Goal: Task Accomplishment & Management: Complete application form

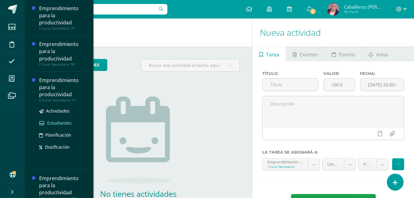
click at [57, 122] on span "Estudiantes" at bounding box center [59, 123] width 24 height 6
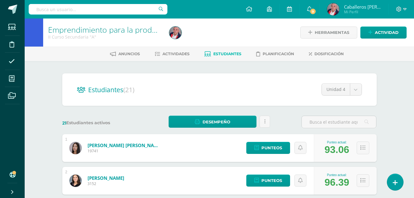
click at [220, 50] on link "Estudiantes" at bounding box center [222, 54] width 37 height 10
click at [177, 55] on span "Actividades" at bounding box center [175, 53] width 27 height 5
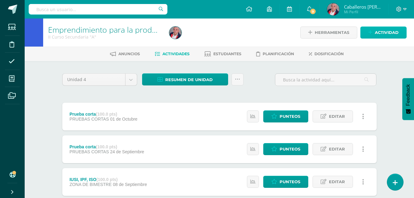
click at [381, 31] on span "Actividad" at bounding box center [386, 32] width 24 height 11
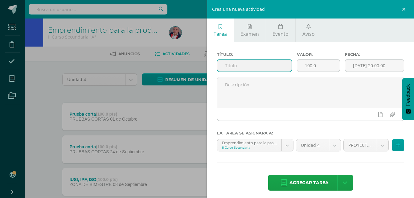
click at [243, 62] on input "text" at bounding box center [254, 65] width 75 height 12
type input "Proye"
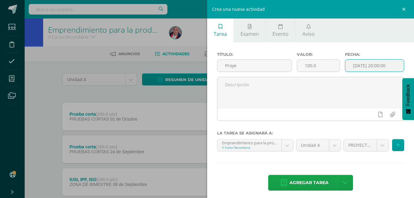
click at [358, 67] on input "[DATE] 20:00:00" at bounding box center [374, 65] width 59 height 12
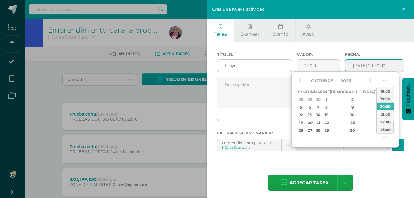
type input "2025-10-10 20:00"
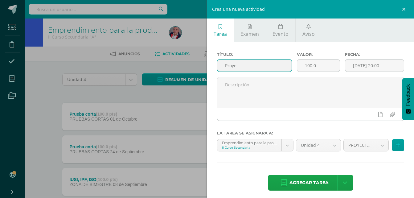
click at [262, 68] on input "Proye" at bounding box center [254, 65] width 75 height 12
type input "Proyecto unidad"
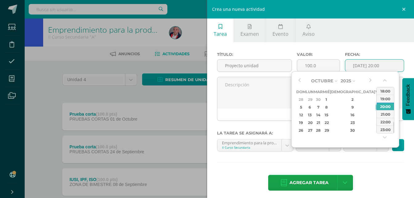
click at [348, 64] on input "2025-10-10 20:00" at bounding box center [374, 65] width 59 height 12
click at [298, 80] on button "button" at bounding box center [299, 80] width 6 height 9
click at [346, 109] on div "11" at bounding box center [352, 106] width 36 height 7
type input "2025-09-11 20:00"
click at [346, 109] on div "11" at bounding box center [352, 106] width 36 height 7
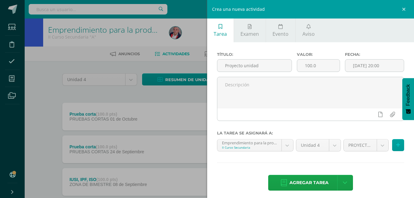
click at [354, 162] on div "Título: Proyecto unidad Valor: 100.0 Fecha: 2025-09-11 20:00 La tarea se asigna…" at bounding box center [310, 121] width 207 height 159
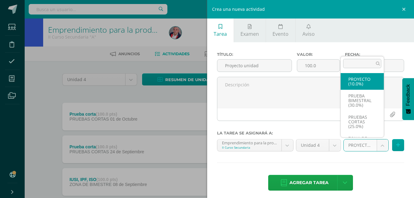
select select "232753"
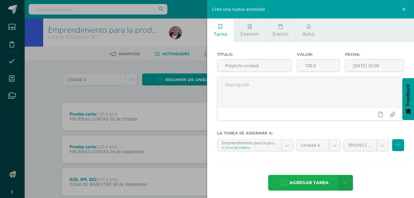
click at [289, 184] on span "Agregar tarea" at bounding box center [308, 182] width 39 height 15
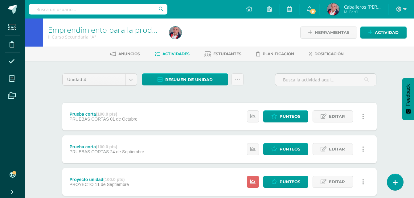
scroll to position [10, 0]
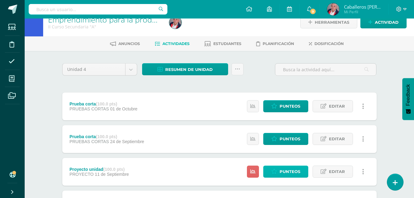
click at [287, 171] on span "Punteos" at bounding box center [289, 171] width 21 height 11
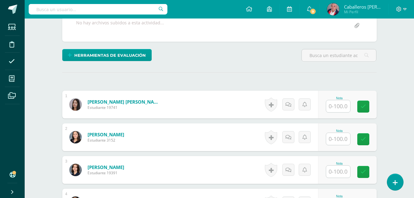
scroll to position [124, 0]
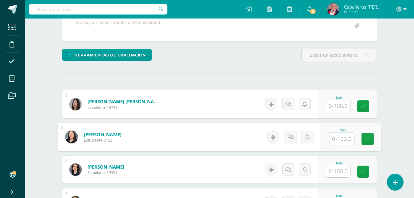
click at [334, 140] on input "text" at bounding box center [341, 138] width 25 height 12
type input "100"
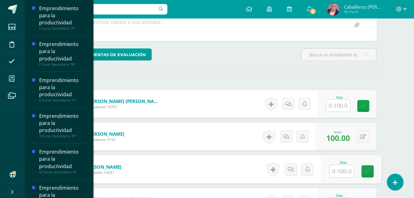
scroll to position [124, 0]
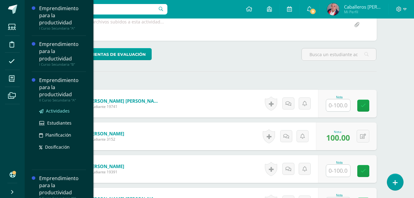
click at [59, 111] on span "Actividades" at bounding box center [58, 111] width 24 height 6
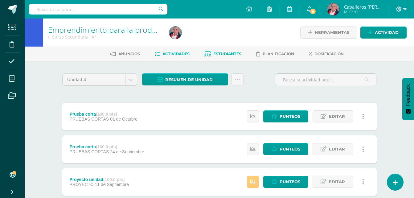
click at [220, 55] on span "Estudiantes" at bounding box center [227, 53] width 28 height 5
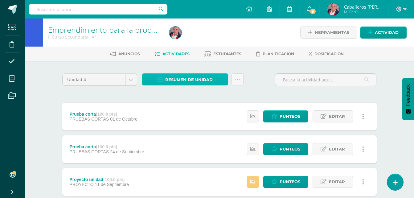
click at [170, 81] on span "Resumen de unidad" at bounding box center [188, 79] width 47 height 11
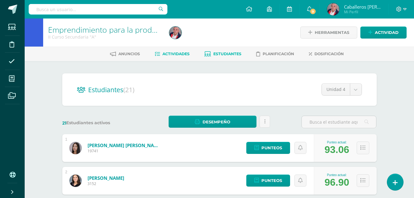
click at [178, 51] on link "Actividades" at bounding box center [172, 54] width 35 height 10
click at [177, 53] on span "Actividades" at bounding box center [175, 53] width 27 height 5
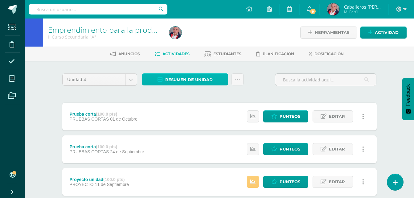
click at [219, 79] on link "Resumen de unidad" at bounding box center [185, 79] width 86 height 12
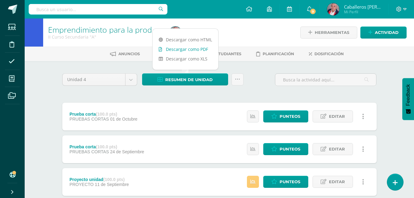
click at [197, 51] on link "Descargar como PDF" at bounding box center [185, 49] width 66 height 10
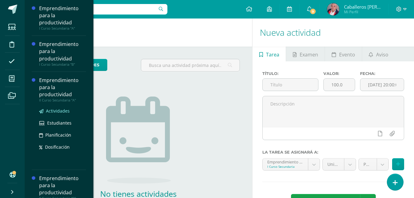
click at [57, 110] on span "Actividades" at bounding box center [58, 111] width 24 height 6
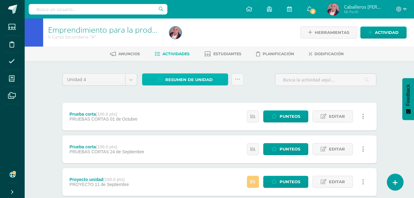
click at [202, 78] on span "Resumen de unidad" at bounding box center [188, 79] width 47 height 11
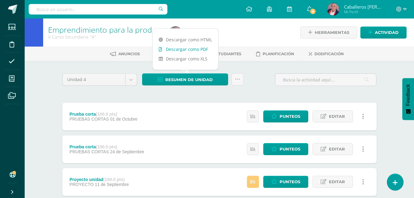
click at [193, 50] on link "Descargar como PDF" at bounding box center [185, 49] width 66 height 10
